Goal: Contribute content: Add original content to the website for others to see

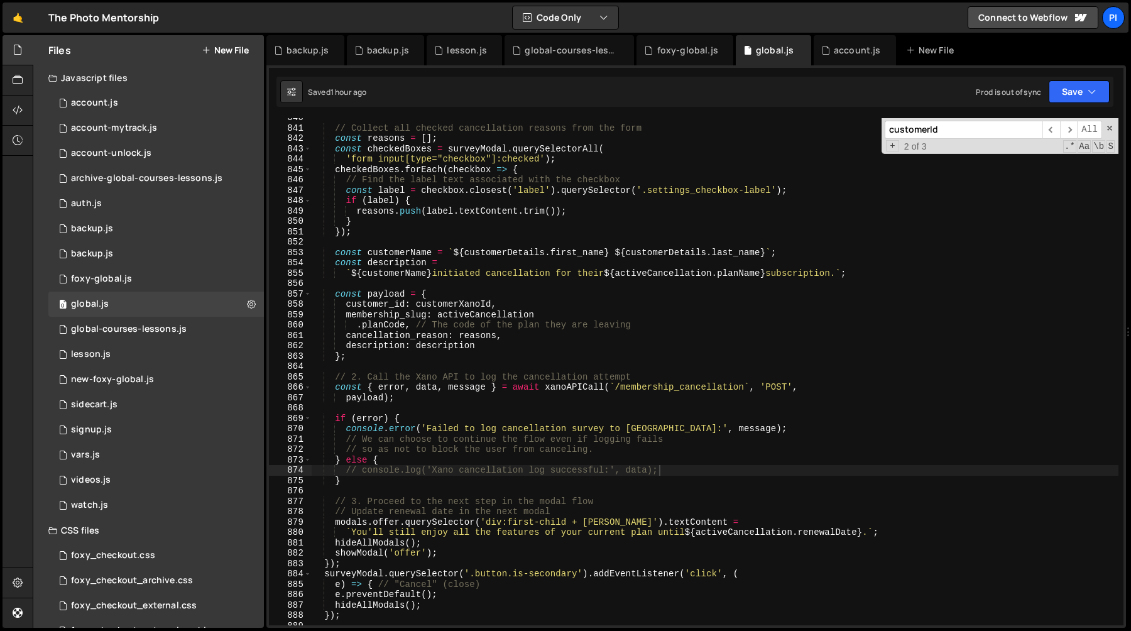
scroll to position [8944, 0]
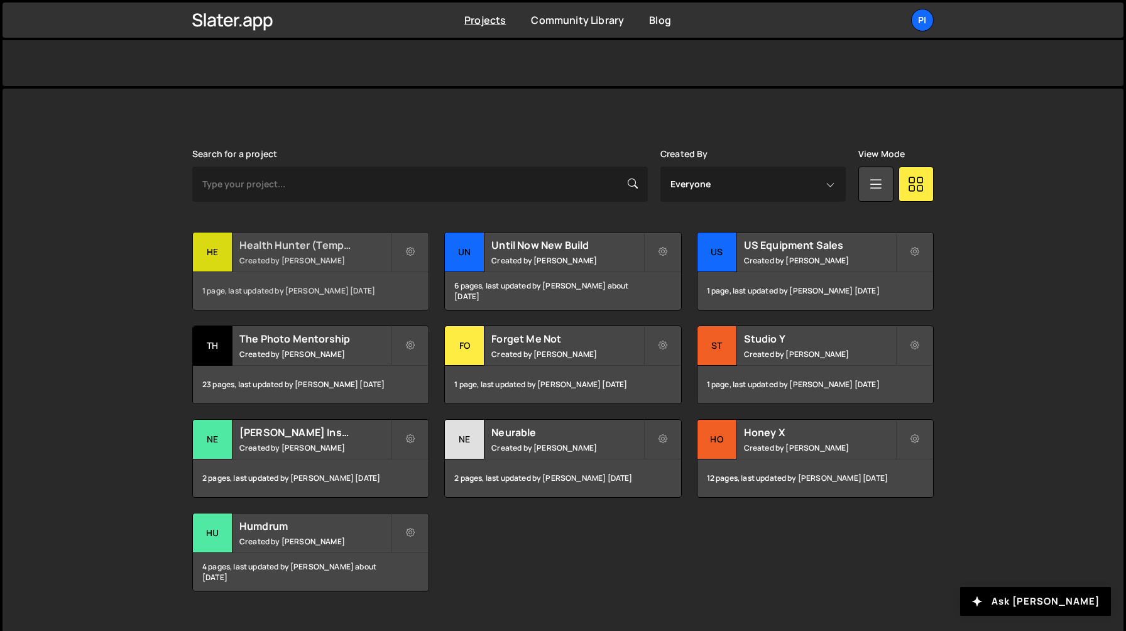
scroll to position [265, 0]
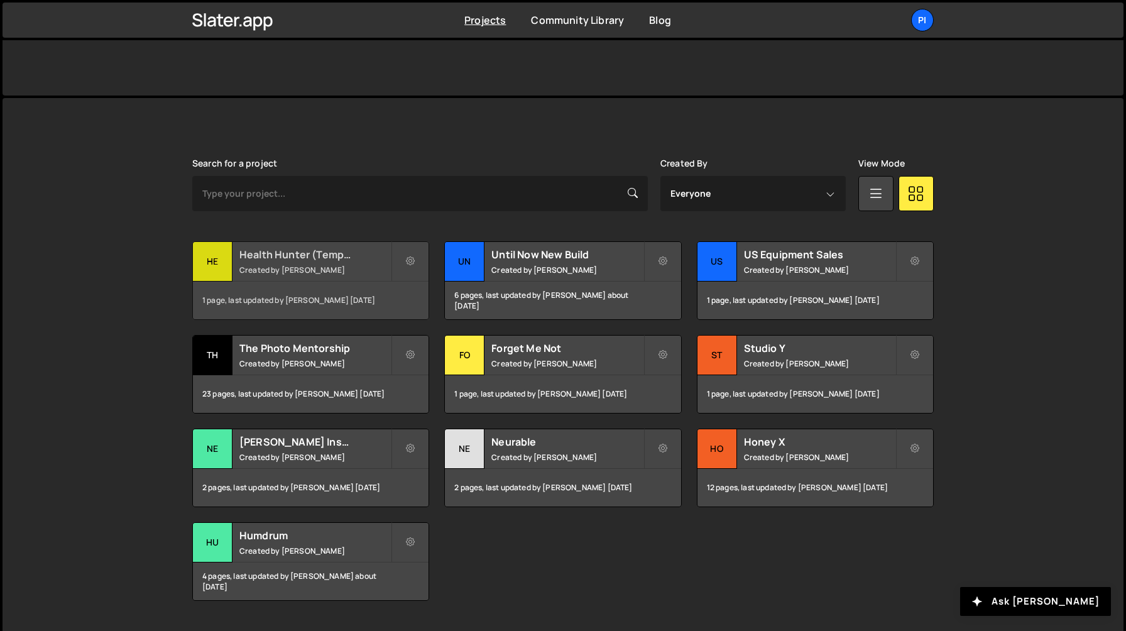
click at [336, 263] on div "Health Hunter (Temporary) Created by [PERSON_NAME]" at bounding box center [311, 261] width 236 height 39
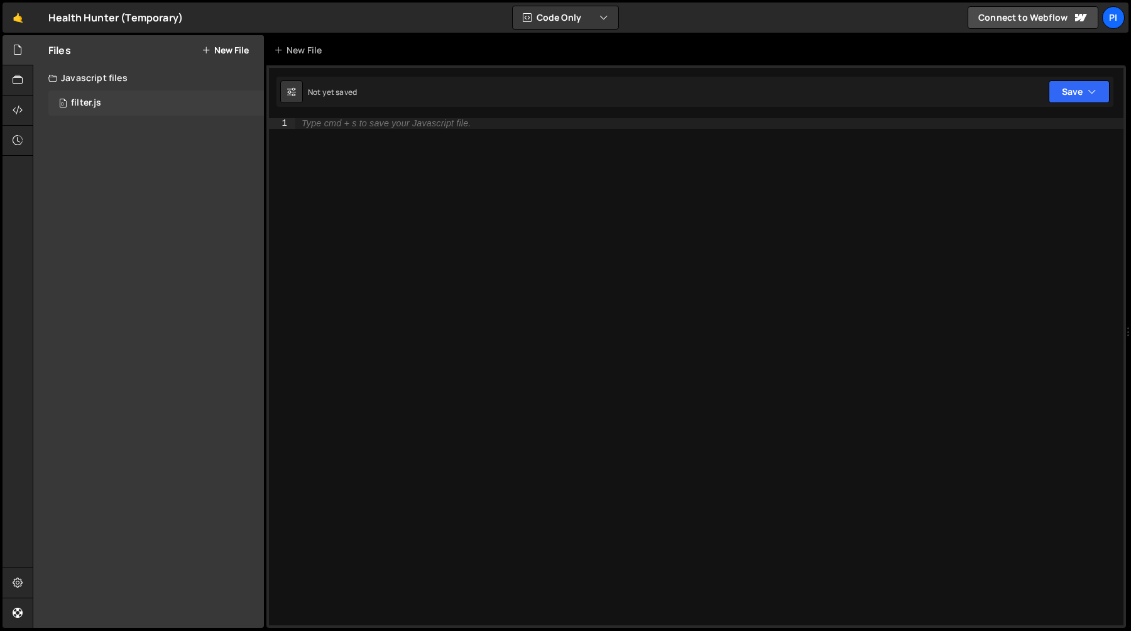
click at [101, 111] on div "0 filter.js 0" at bounding box center [156, 102] width 216 height 25
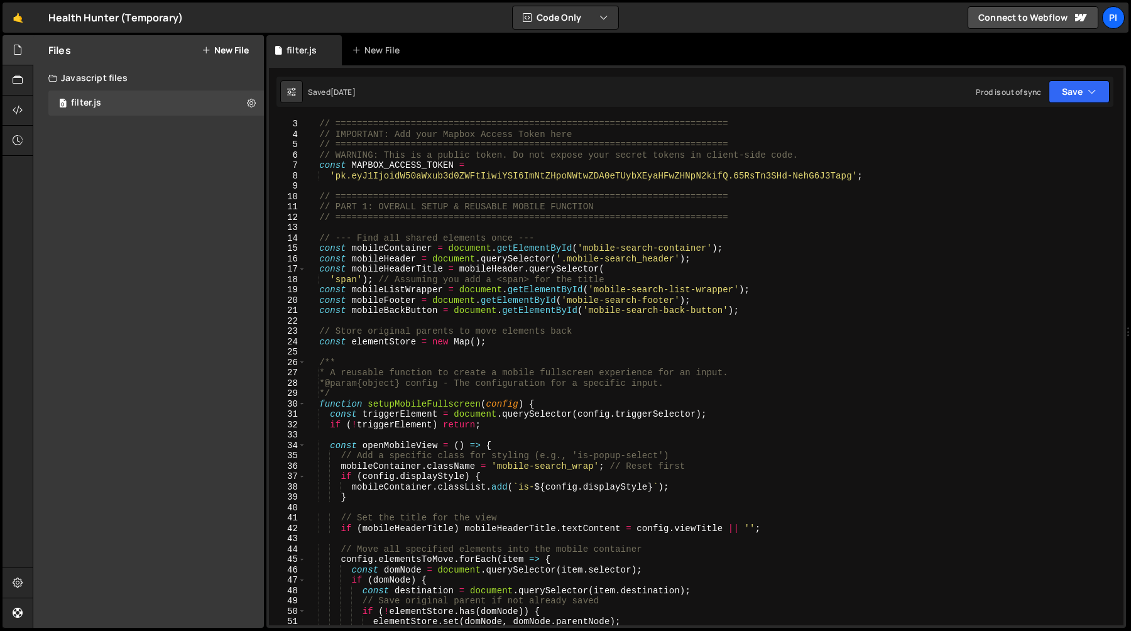
scroll to position [38, 0]
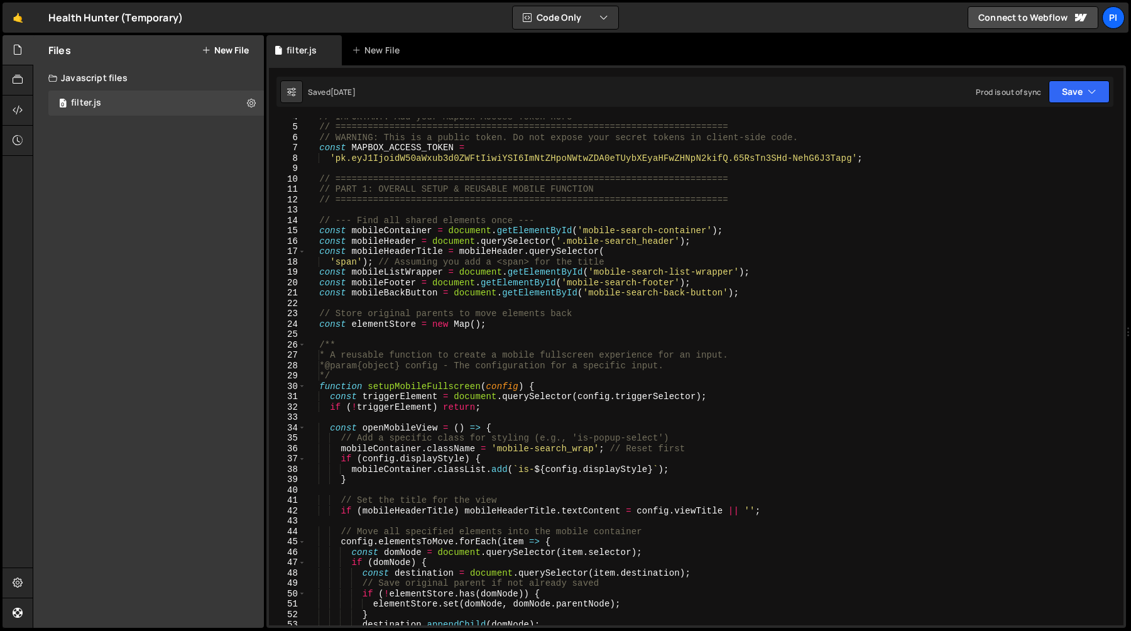
click at [488, 306] on div "// IMPORTANT: Add your Mapbox Access Token here // ============================…" at bounding box center [712, 375] width 813 height 528
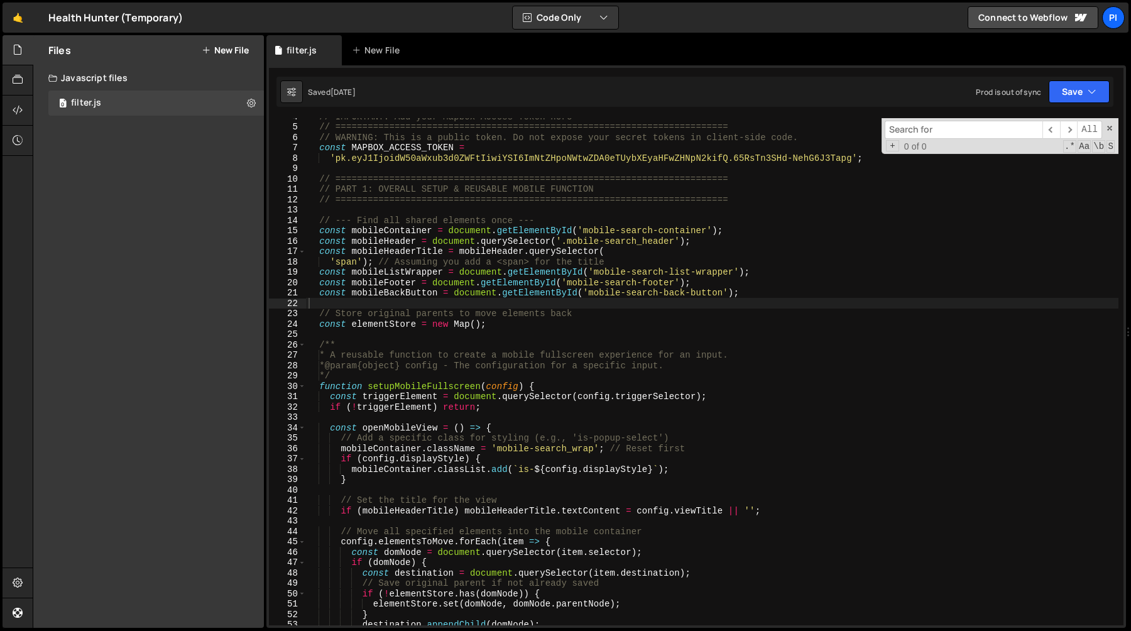
click at [195, 160] on div "Files New File Javascript files 0 filter.js 0 CSS files Copy share link Edit Fi…" at bounding box center [148, 331] width 231 height 593
click at [222, 47] on button "New File" at bounding box center [225, 50] width 47 height 10
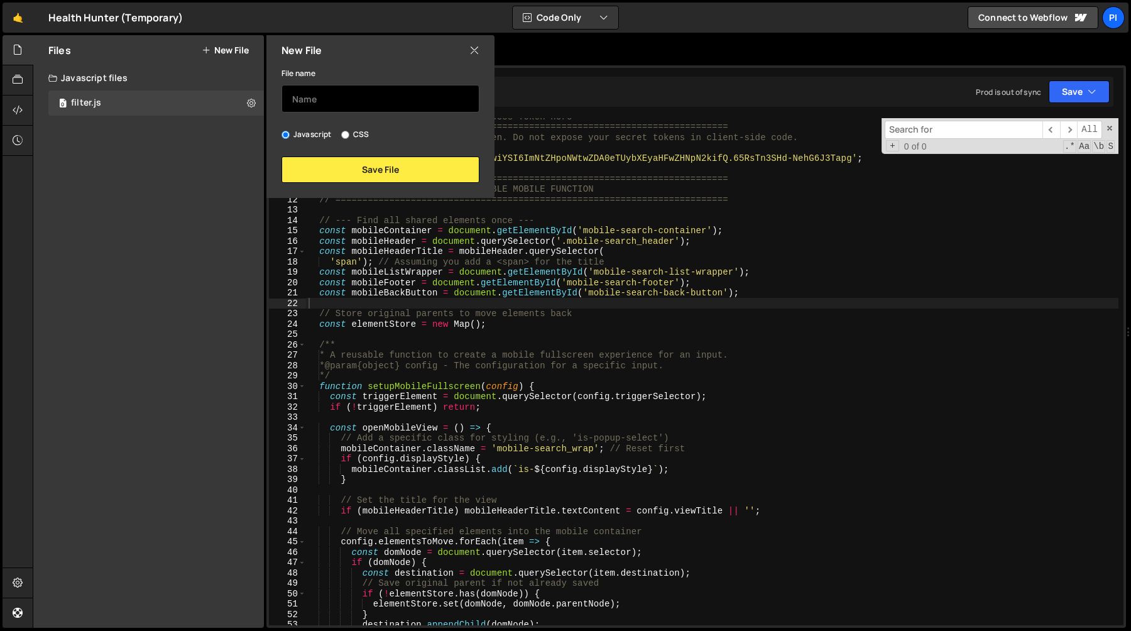
click at [326, 102] on input "text" at bounding box center [381, 99] width 198 height 28
type input "search"
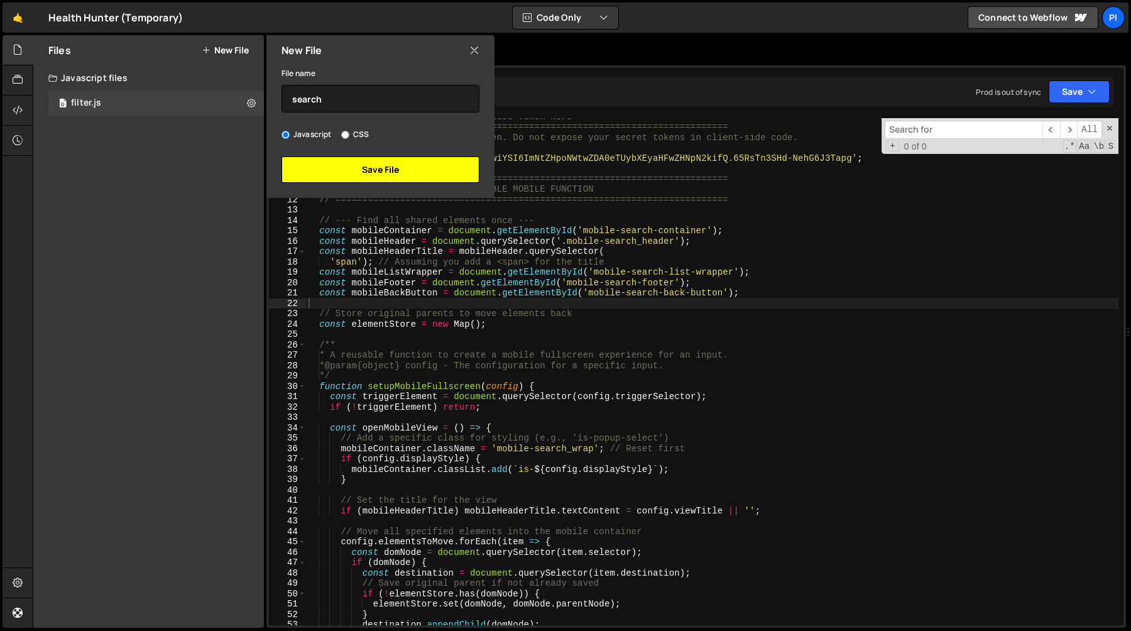
click at [340, 172] on button "Save File" at bounding box center [381, 169] width 198 height 26
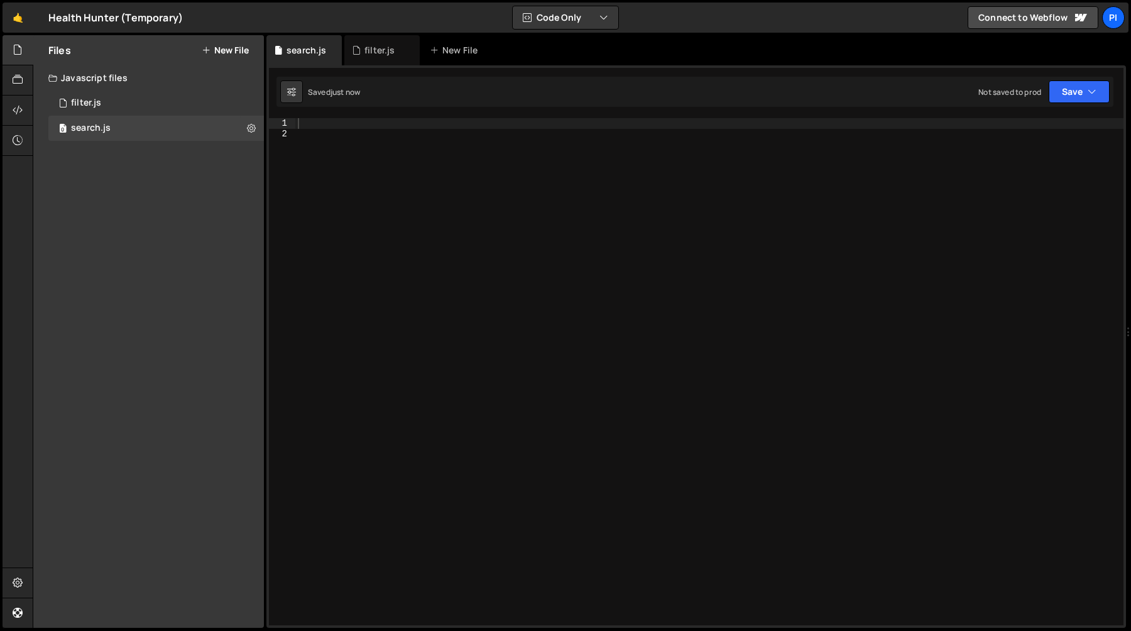
click at [390, 165] on div at bounding box center [709, 382] width 828 height 528
paste textarea "]);"
type textarea "]);"
